Goal: Information Seeking & Learning: Learn about a topic

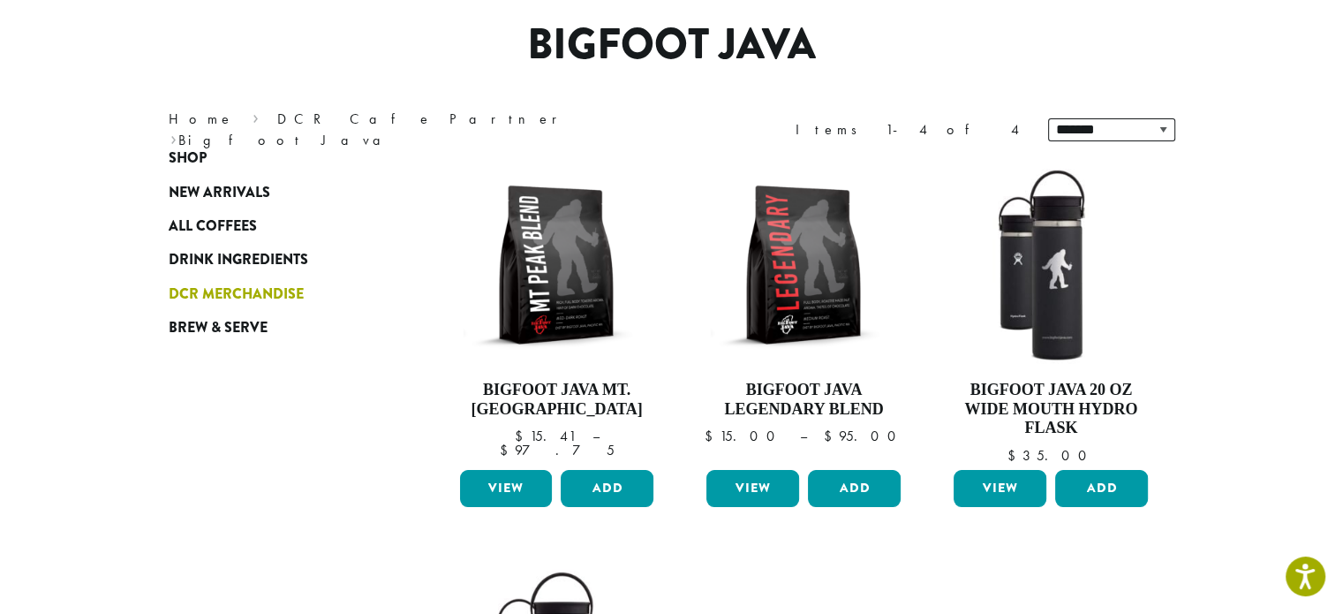
scroll to position [130, 0]
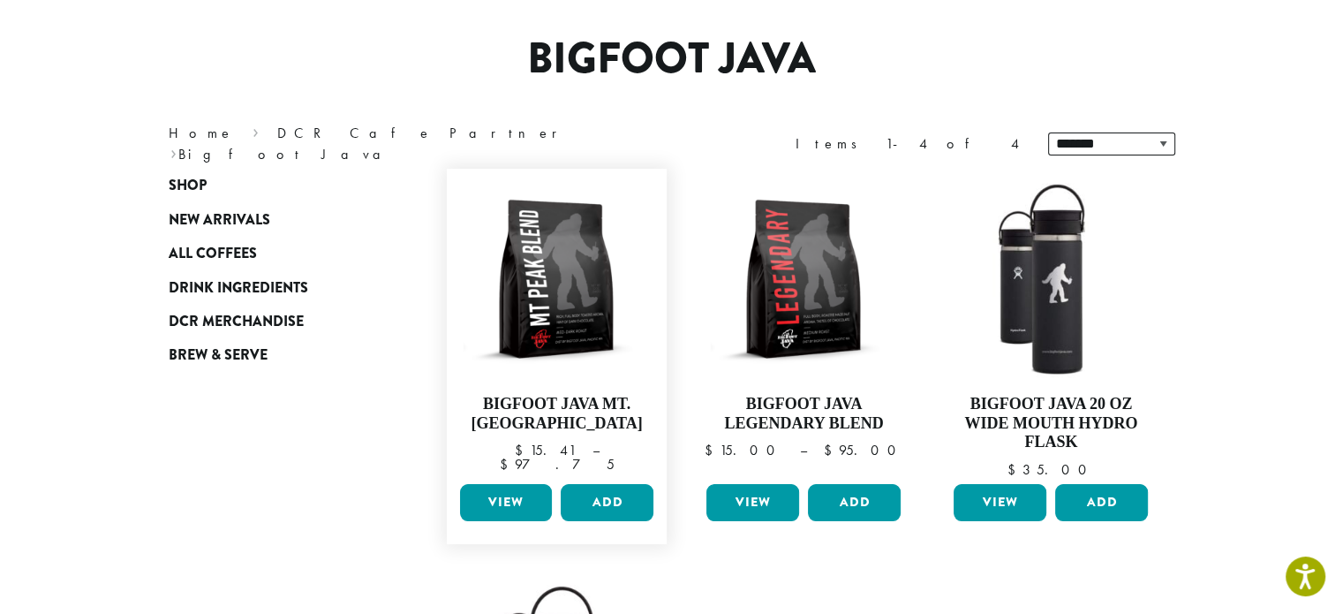
click at [504, 502] on link "View" at bounding box center [506, 502] width 93 height 37
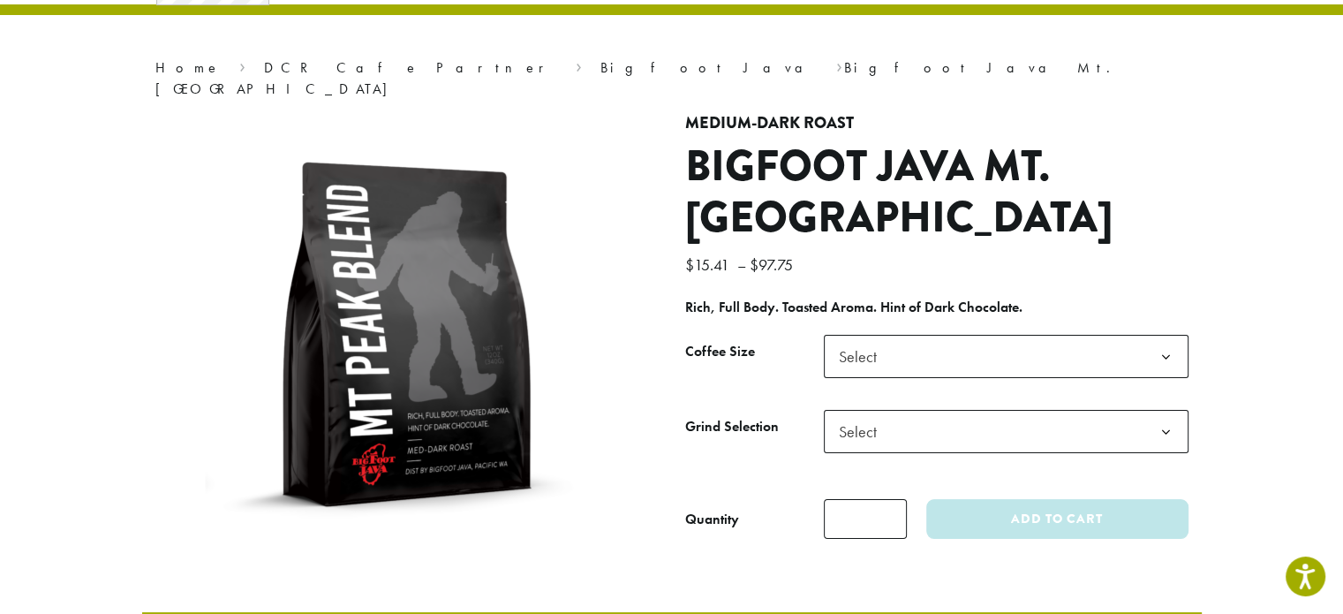
scroll to position [108, 0]
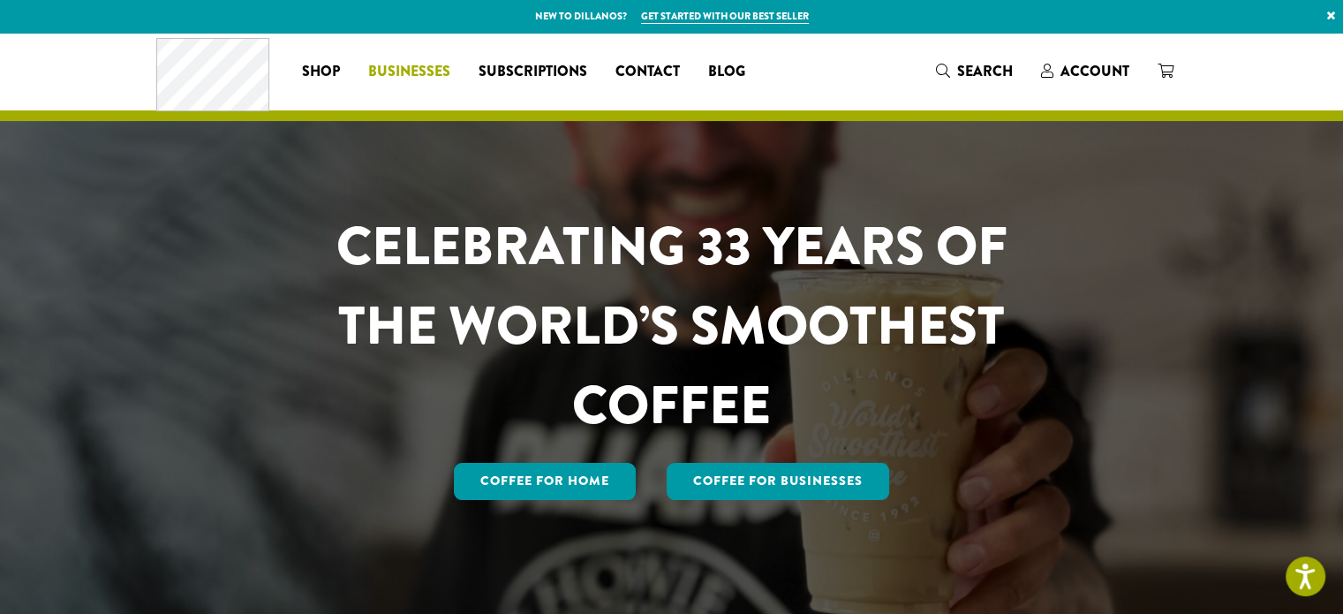
click at [411, 73] on span "Businesses" at bounding box center [409, 72] width 82 height 22
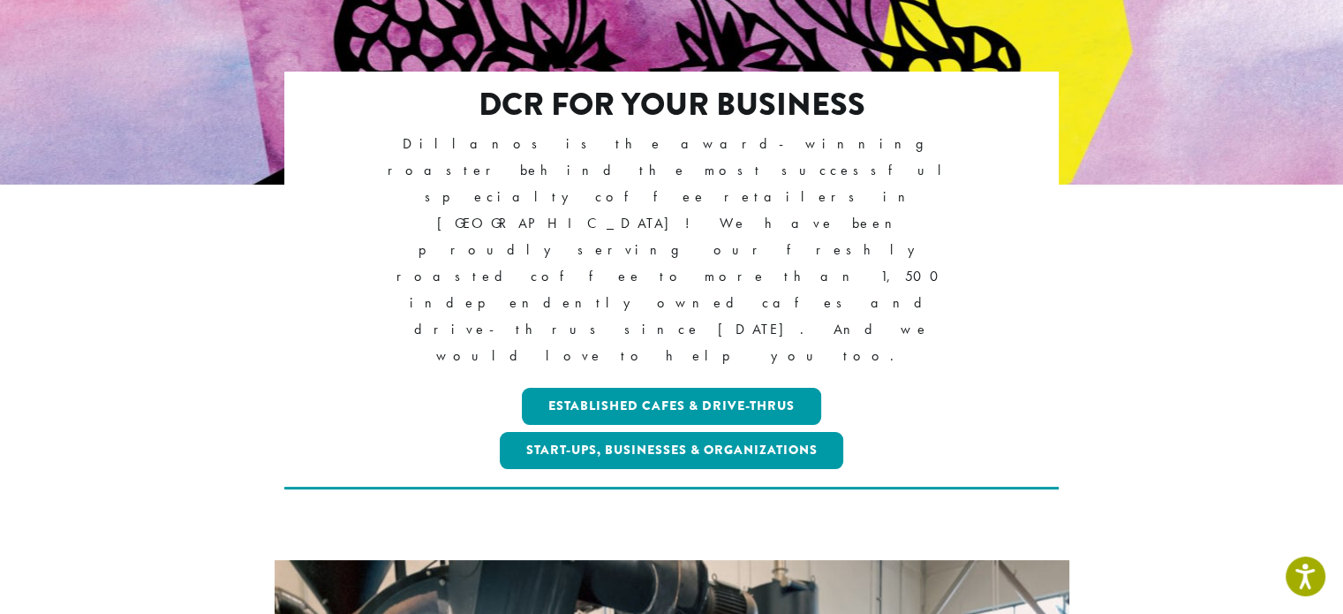
scroll to position [325, 0]
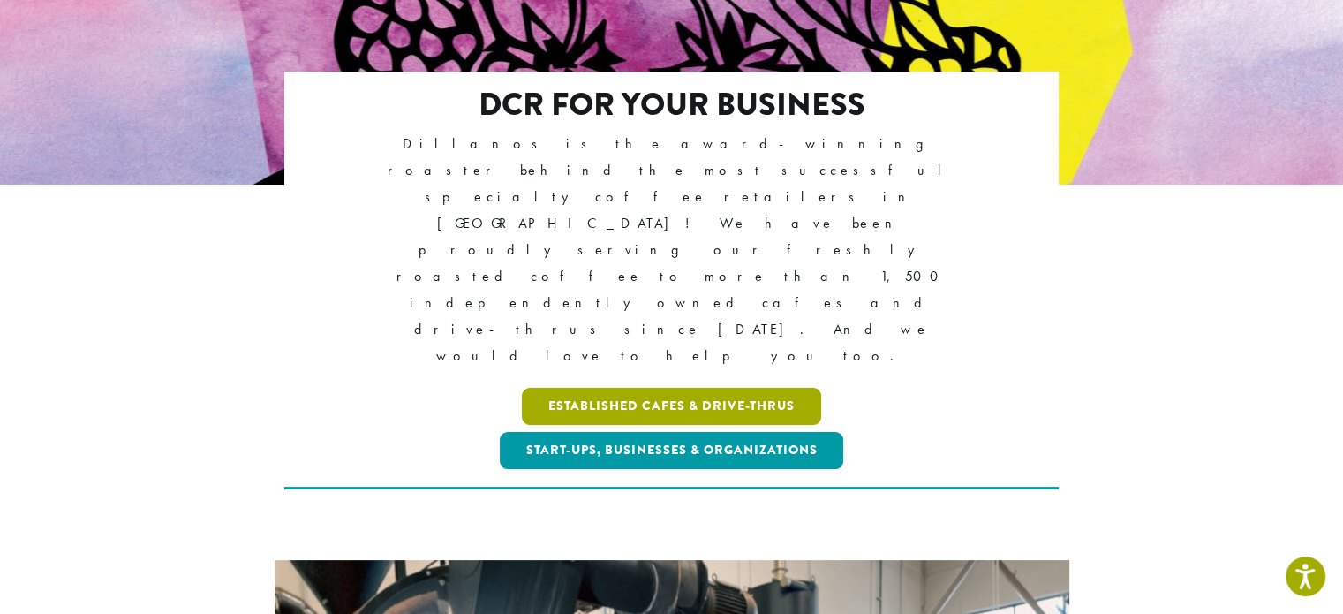
click at [601, 388] on link "Established Cafes & Drive-Thrus" at bounding box center [671, 406] width 299 height 37
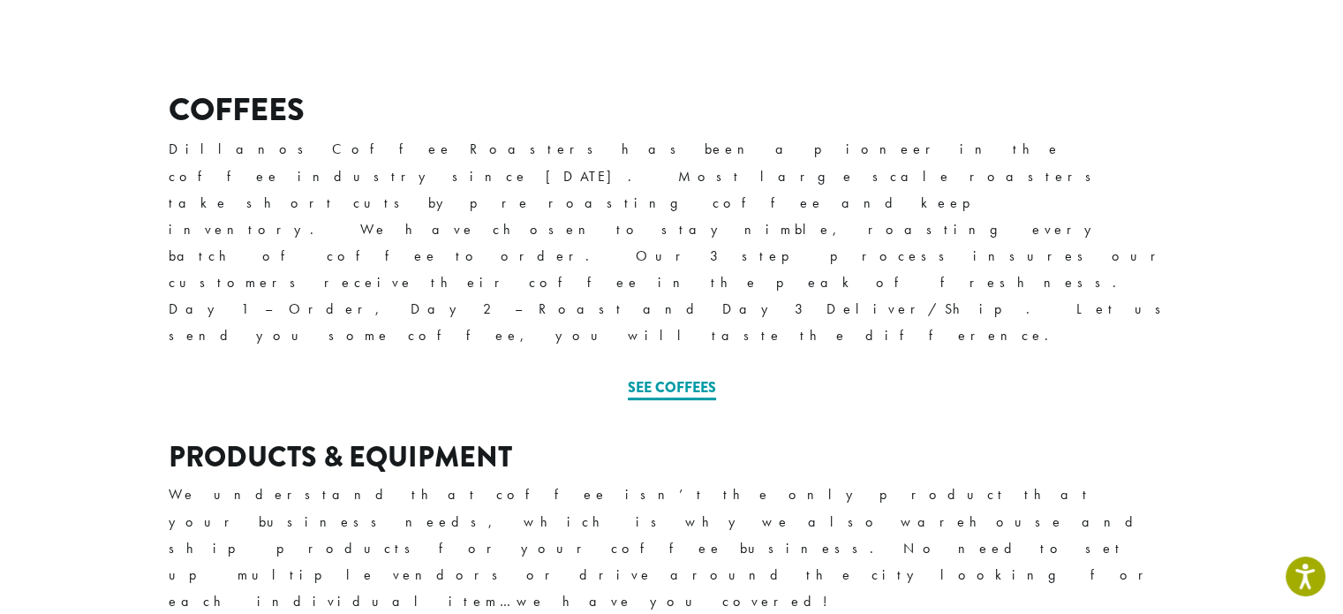
scroll to position [620, 0]
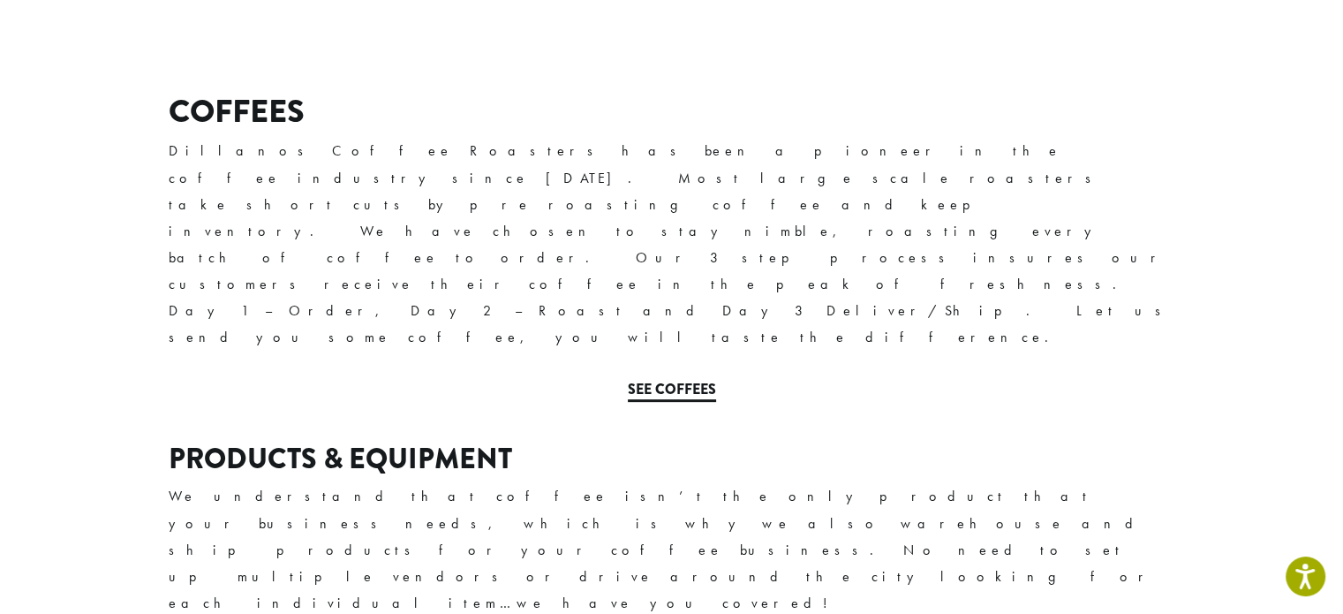
click at [664, 379] on link "See Coffees" at bounding box center [672, 390] width 88 height 23
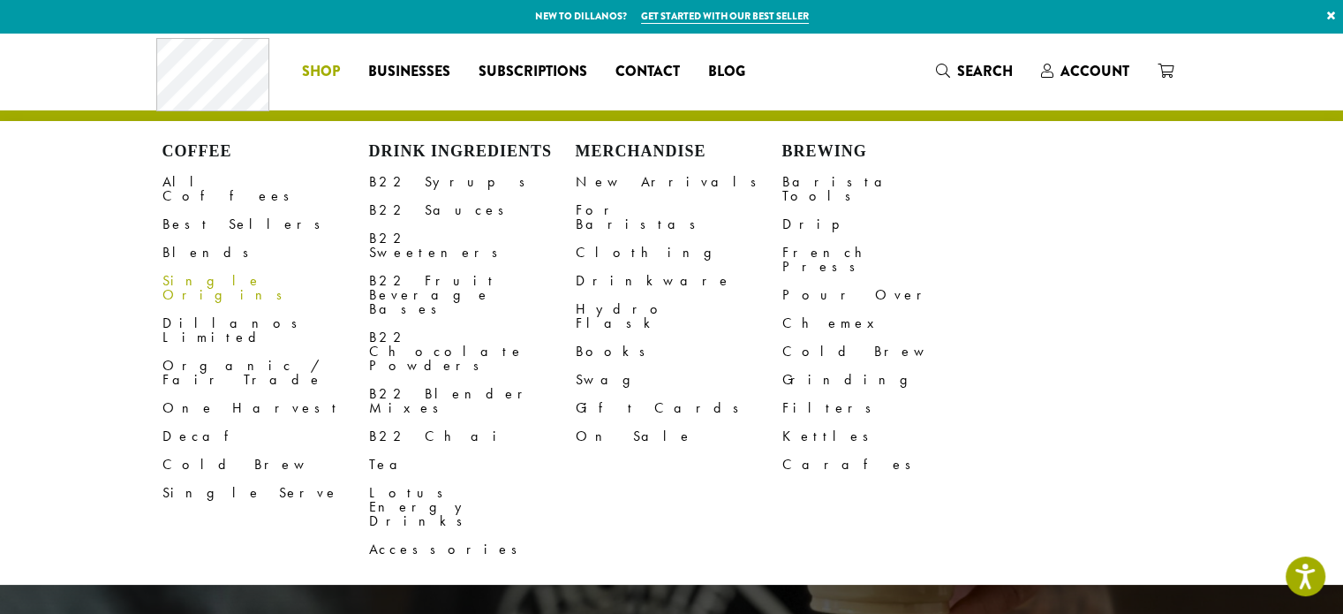
click at [211, 267] on link "Single Origins" at bounding box center [266, 288] width 207 height 42
